Goal: Task Accomplishment & Management: Complete application form

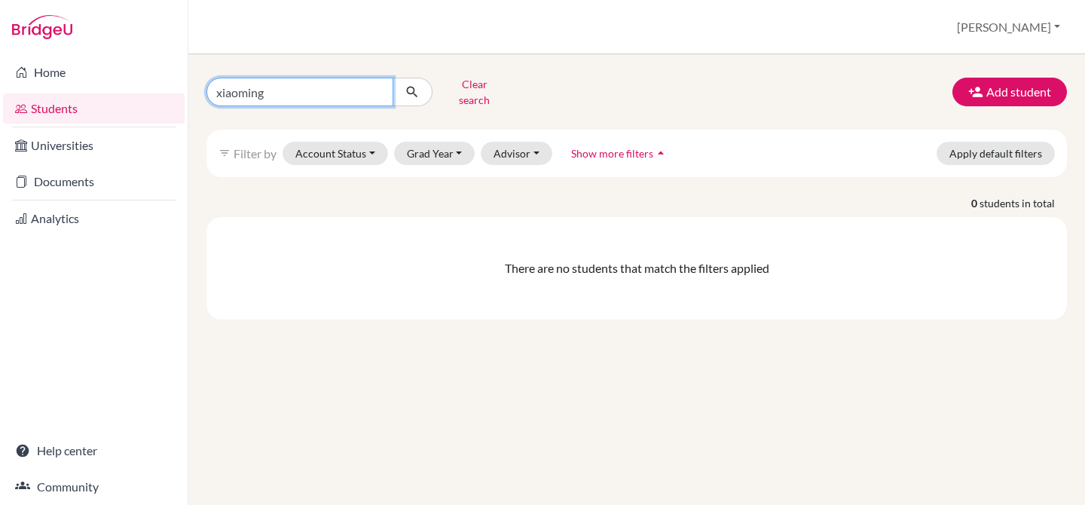
click at [386, 85] on input "xiaoming" at bounding box center [299, 92] width 187 height 29
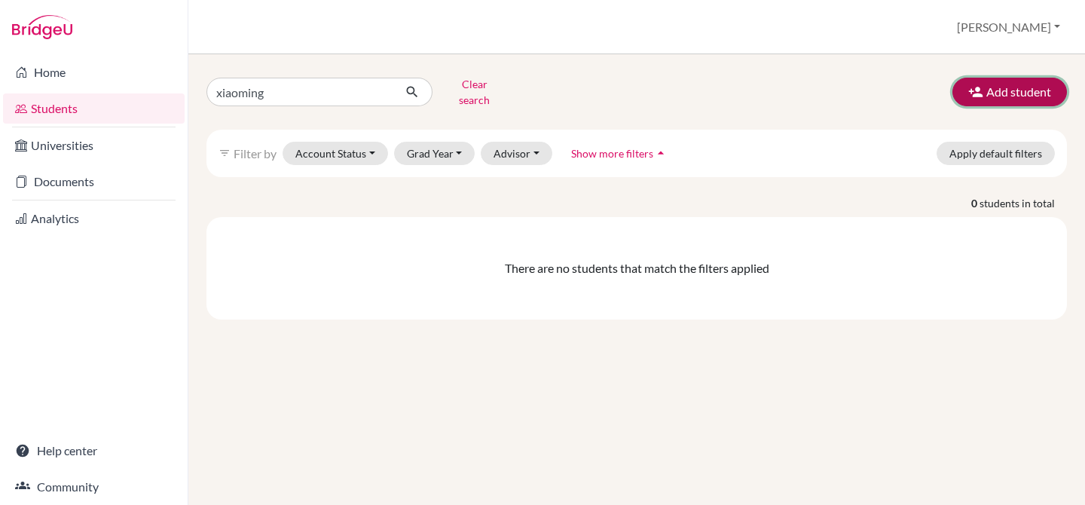
click at [1005, 82] on button "Add student" at bounding box center [1009, 92] width 114 height 29
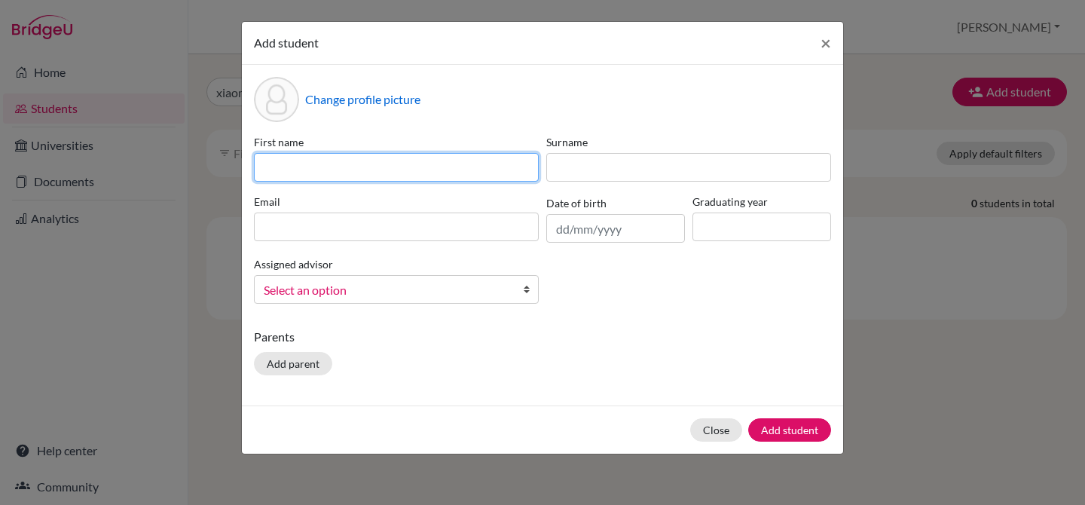
click at [392, 172] on input at bounding box center [396, 167] width 285 height 29
click at [380, 159] on input at bounding box center [396, 167] width 285 height 29
paste input "202512616658"
type input "202512616658"
drag, startPoint x: 334, startPoint y: 169, endPoint x: 234, endPoint y: 158, distance: 100.8
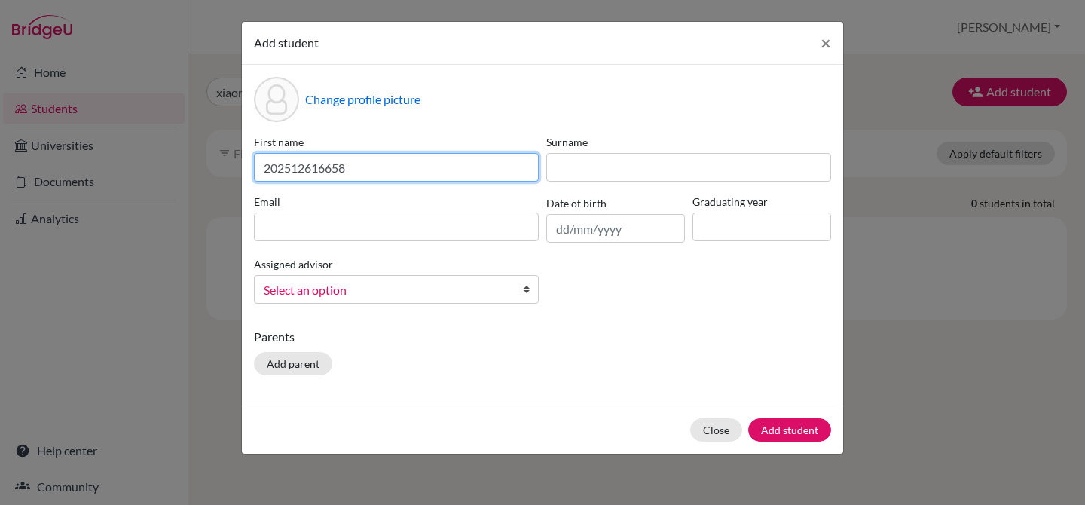
click at [234, 158] on div "Add student × Change profile picture First name 202512616658 Surname Email Date…" at bounding box center [542, 252] width 1085 height 505
paste input "[PERSON_NAME], [PERSON_NAME]"
drag, startPoint x: 307, startPoint y: 169, endPoint x: 413, endPoint y: 166, distance: 107.0
click at [411, 166] on input "[PERSON_NAME], [PERSON_NAME]" at bounding box center [396, 167] width 285 height 29
type input "[PERSON_NAME]"
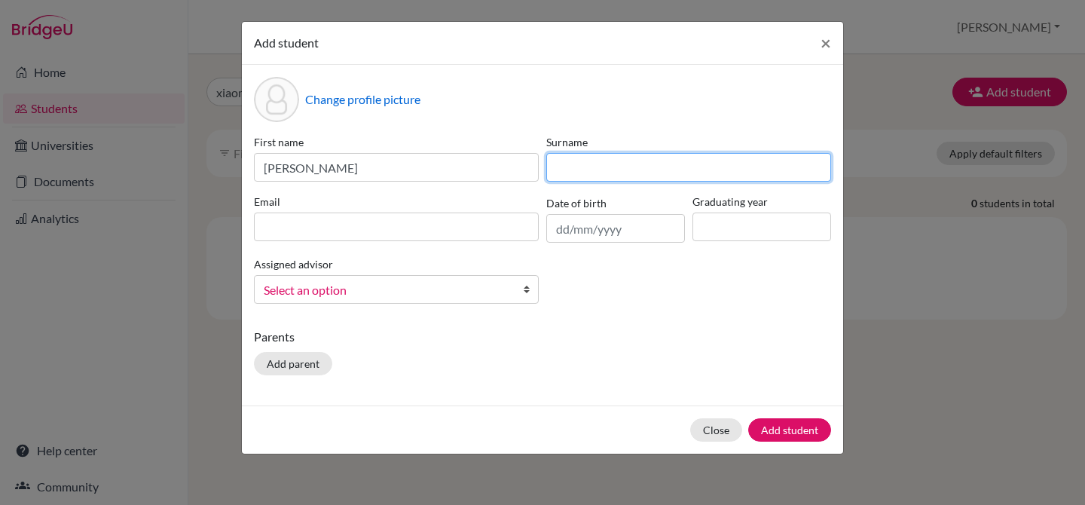
click at [655, 163] on input at bounding box center [688, 167] width 285 height 29
paste input ", [PERSON_NAME]"
drag, startPoint x: 559, startPoint y: 169, endPoint x: 537, endPoint y: 163, distance: 22.5
click at [537, 163] on div "First name [PERSON_NAME] , [PERSON_NAME] Email Date of birth Graduating year As…" at bounding box center [542, 225] width 584 height 182
type input "[PERSON_NAME]"
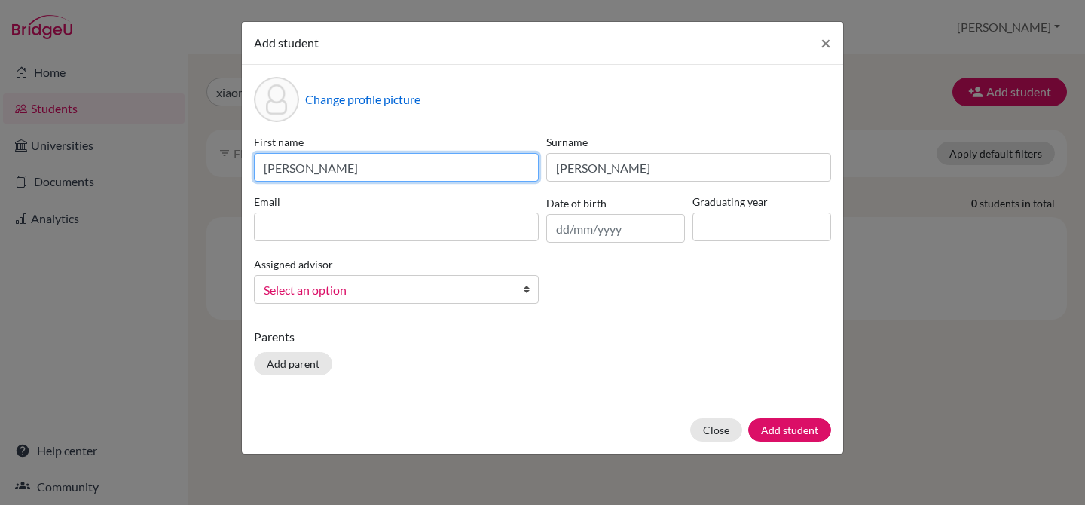
drag, startPoint x: 277, startPoint y: 168, endPoint x: 270, endPoint y: 166, distance: 7.9
click at [270, 166] on input "[PERSON_NAME]" at bounding box center [396, 167] width 285 height 29
type input "[PERSON_NAME]"
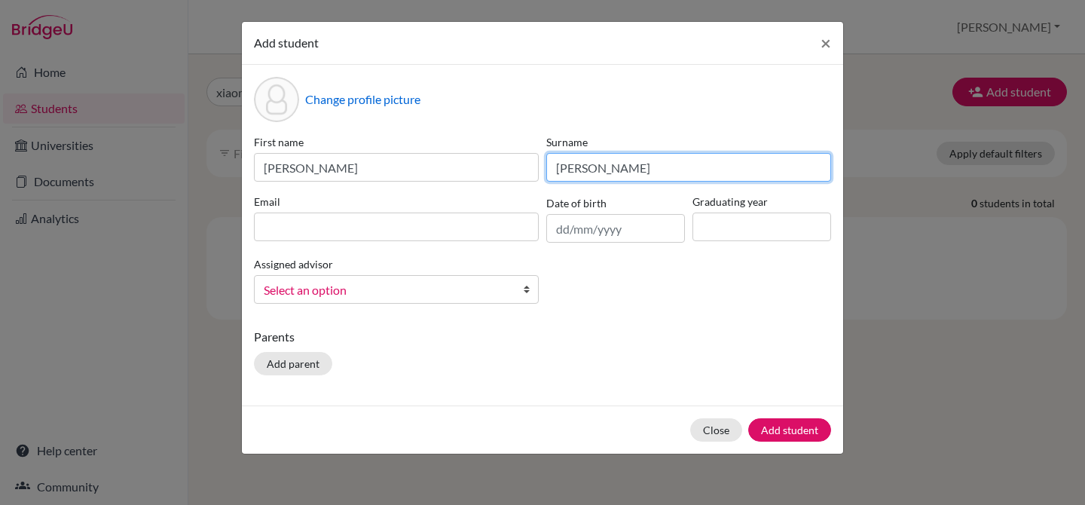
click at [688, 165] on input "[PERSON_NAME]" at bounding box center [688, 167] width 285 height 29
type input "[PERSON_NAME]"
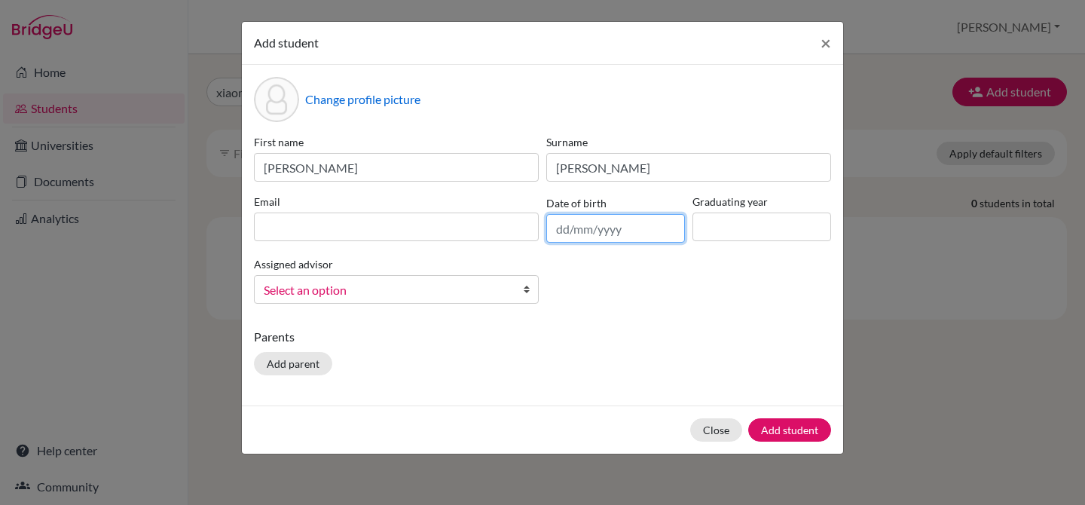
click at [603, 231] on input "text" at bounding box center [615, 228] width 139 height 29
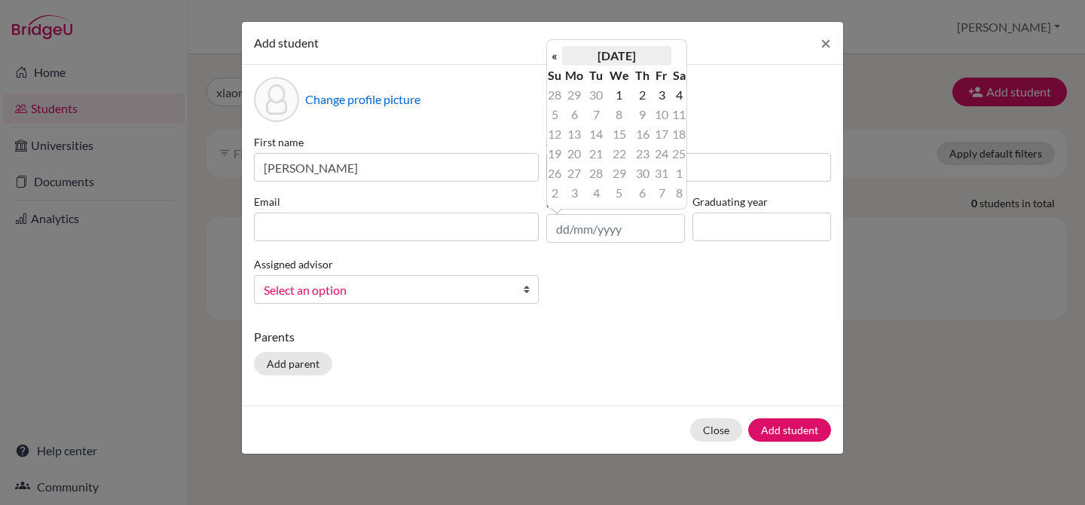
click at [611, 60] on th "[DATE]" at bounding box center [616, 56] width 109 height 20
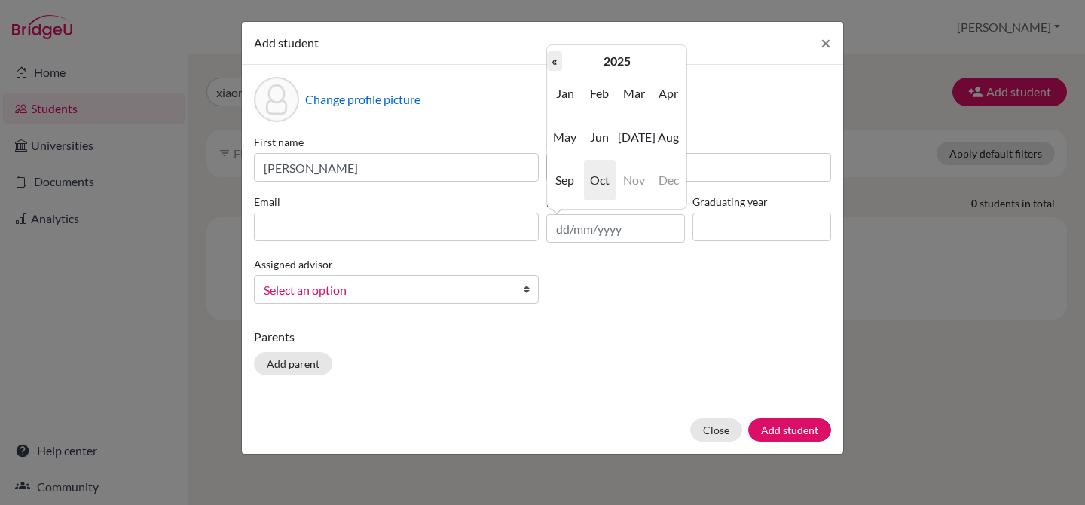
click at [557, 66] on th "«" at bounding box center [554, 61] width 15 height 20
click at [594, 66] on th "2023" at bounding box center [616, 61] width 109 height 20
click at [556, 72] on td "2019 2020 2021 2022 2023 2024 2025 2026 2027 2028 2029 2030" at bounding box center [616, 137] width 139 height 132
click at [556, 71] on td "2019 2020 2021 2022 2023 2024 2025 2026 2027 2028 2029 2030" at bounding box center [616, 137] width 139 height 132
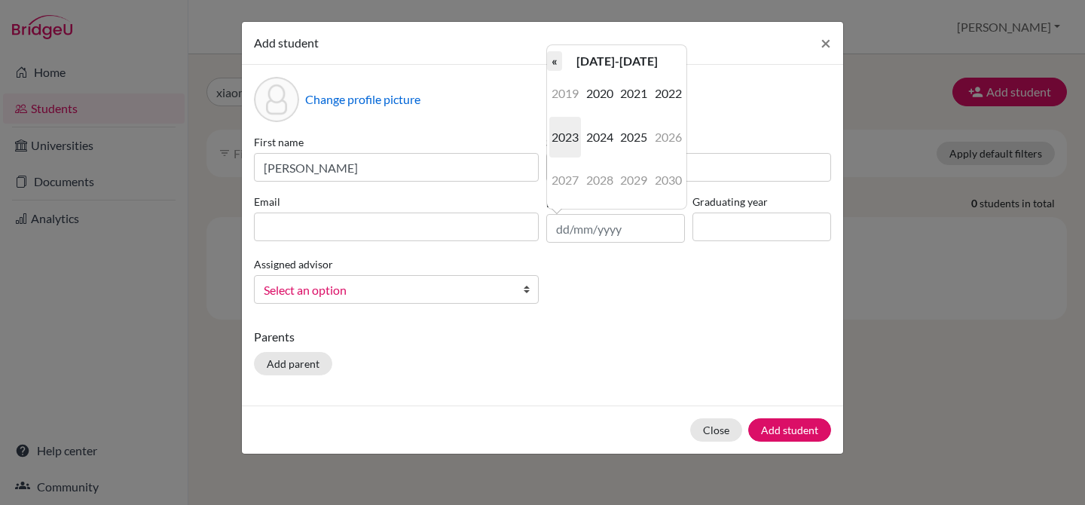
click at [555, 65] on th "«" at bounding box center [554, 61] width 15 height 20
click at [603, 182] on span "2008" at bounding box center [600, 180] width 32 height 41
click at [560, 97] on span "Jan" at bounding box center [565, 93] width 32 height 41
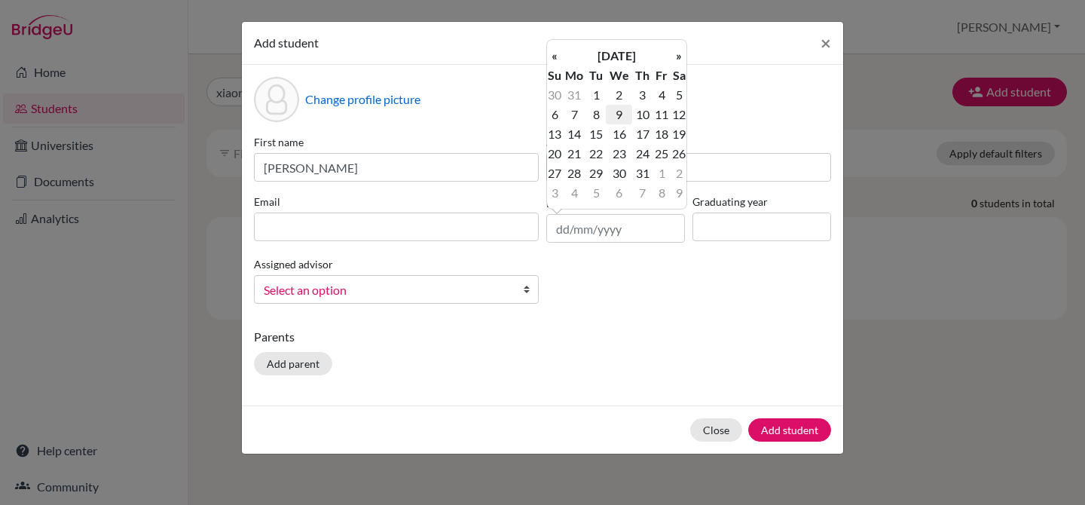
click at [622, 117] on td "9" at bounding box center [619, 115] width 26 height 20
type input "[DATE]"
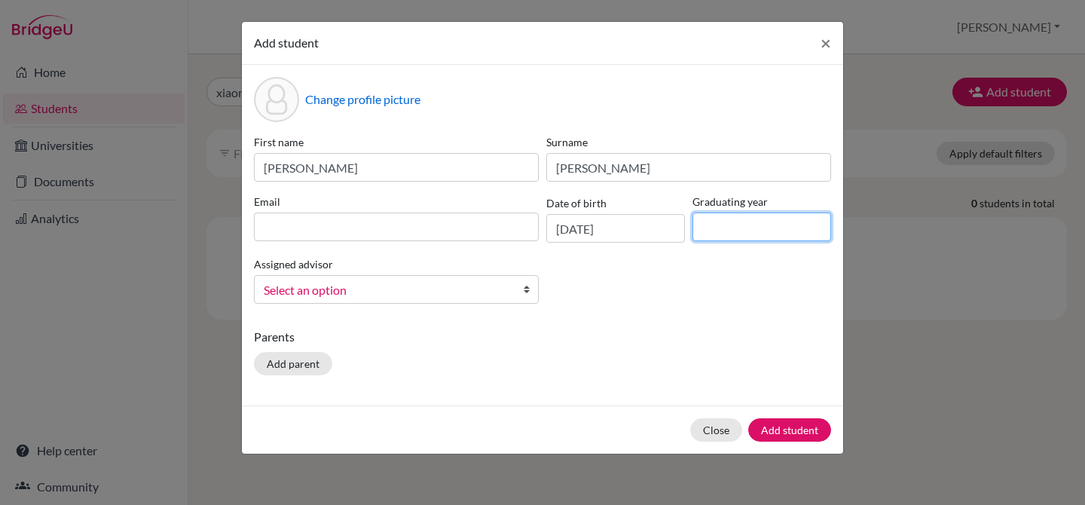
click at [734, 221] on input at bounding box center [761, 226] width 139 height 29
type input "2026"
click at [635, 291] on div "First name [PERSON_NAME] Surname [PERSON_NAME] Email Date of birth [DEMOGRAPHIC…" at bounding box center [542, 225] width 584 height 182
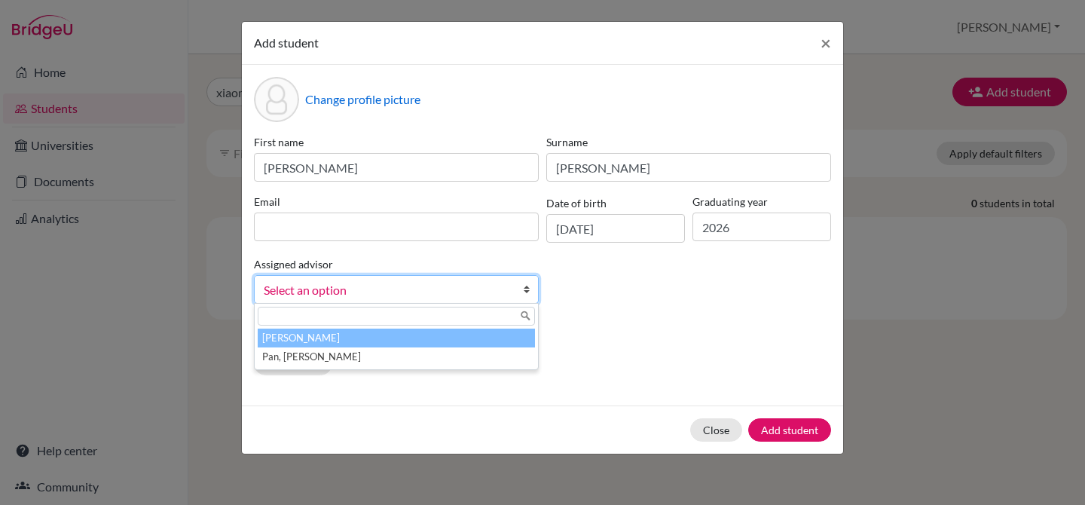
click at [453, 285] on span "Select an option" at bounding box center [387, 290] width 246 height 20
click at [380, 342] on li "[PERSON_NAME]" at bounding box center [396, 337] width 277 height 19
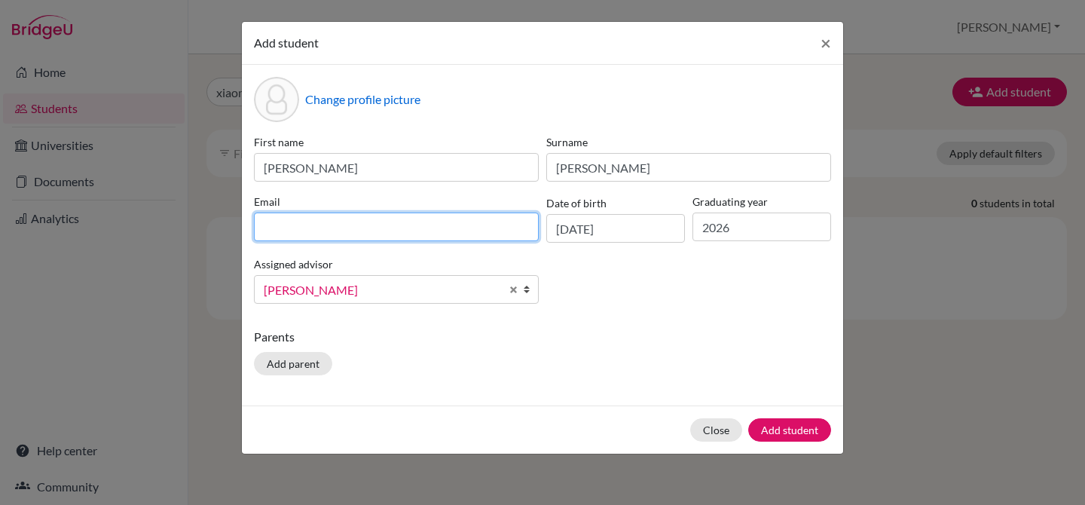
click at [468, 221] on input at bounding box center [396, 226] width 285 height 29
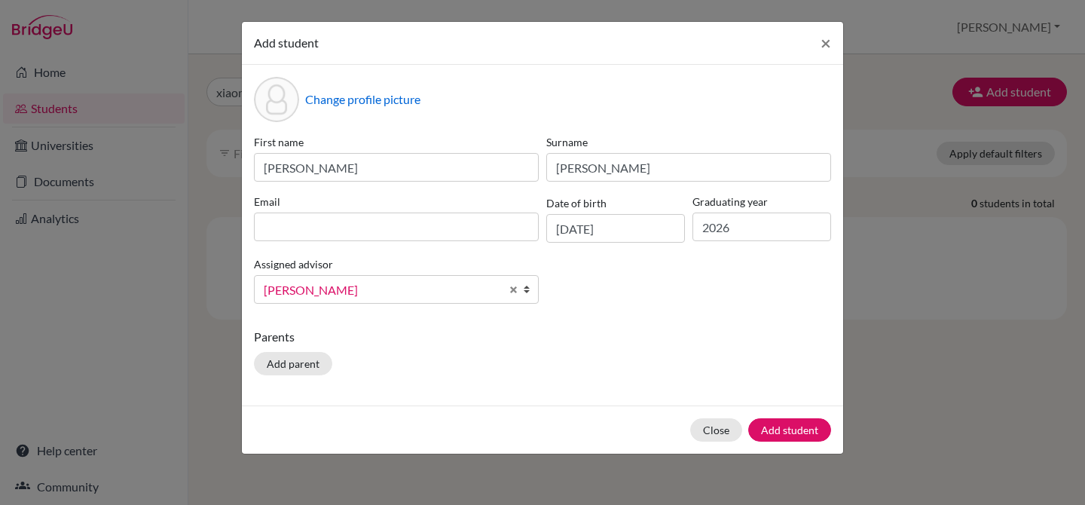
click at [502, 197] on label "Email" at bounding box center [396, 202] width 285 height 16
